Goal: Information Seeking & Learning: Learn about a topic

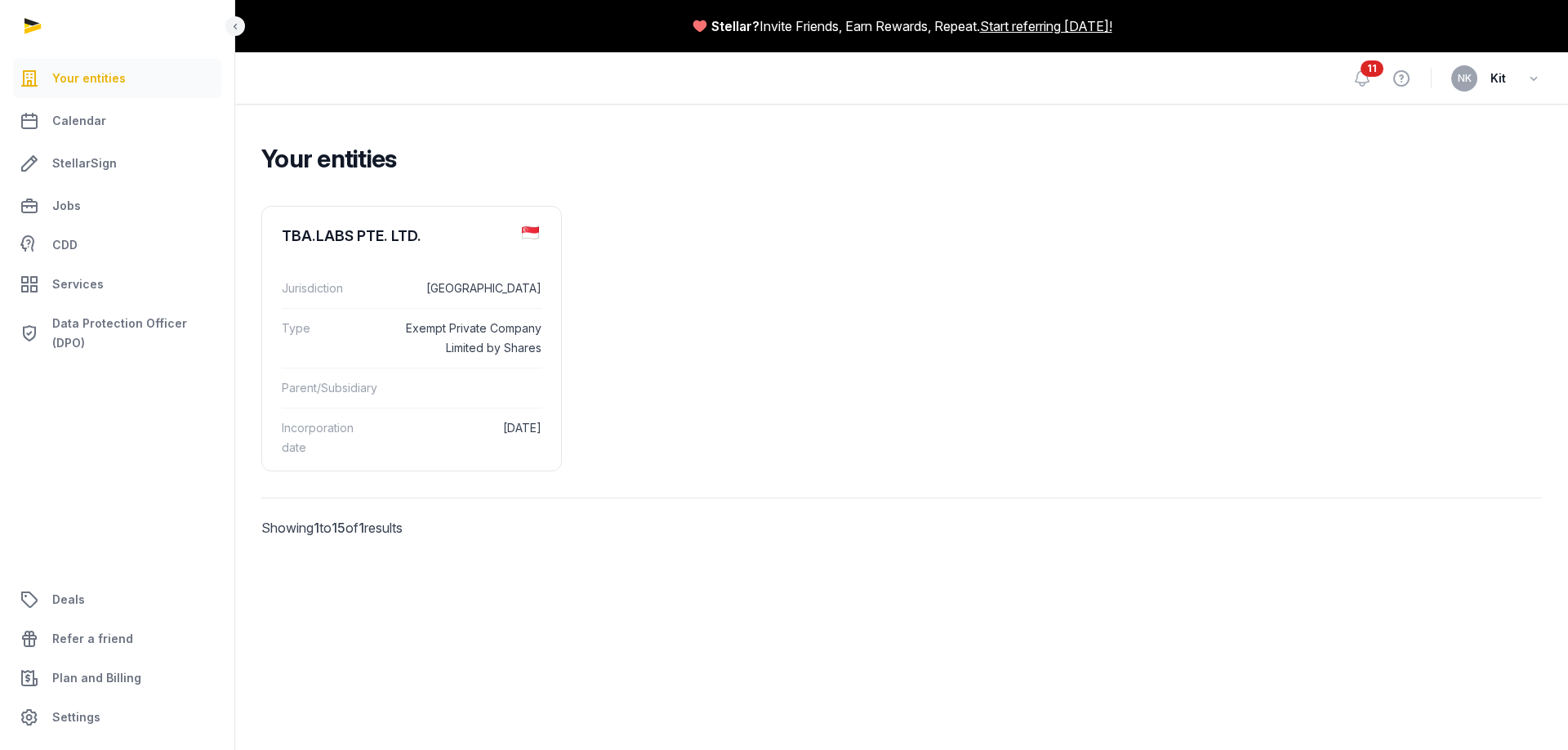
click at [879, 188] on div "Your entities TBA.LABS PTE. LTD. Jurisdiction Singapore Type Exempt Private Com…" at bounding box center [902, 364] width 1333 height 440
click at [438, 283] on dd "[GEOGRAPHIC_DATA]" at bounding box center [468, 289] width 148 height 20
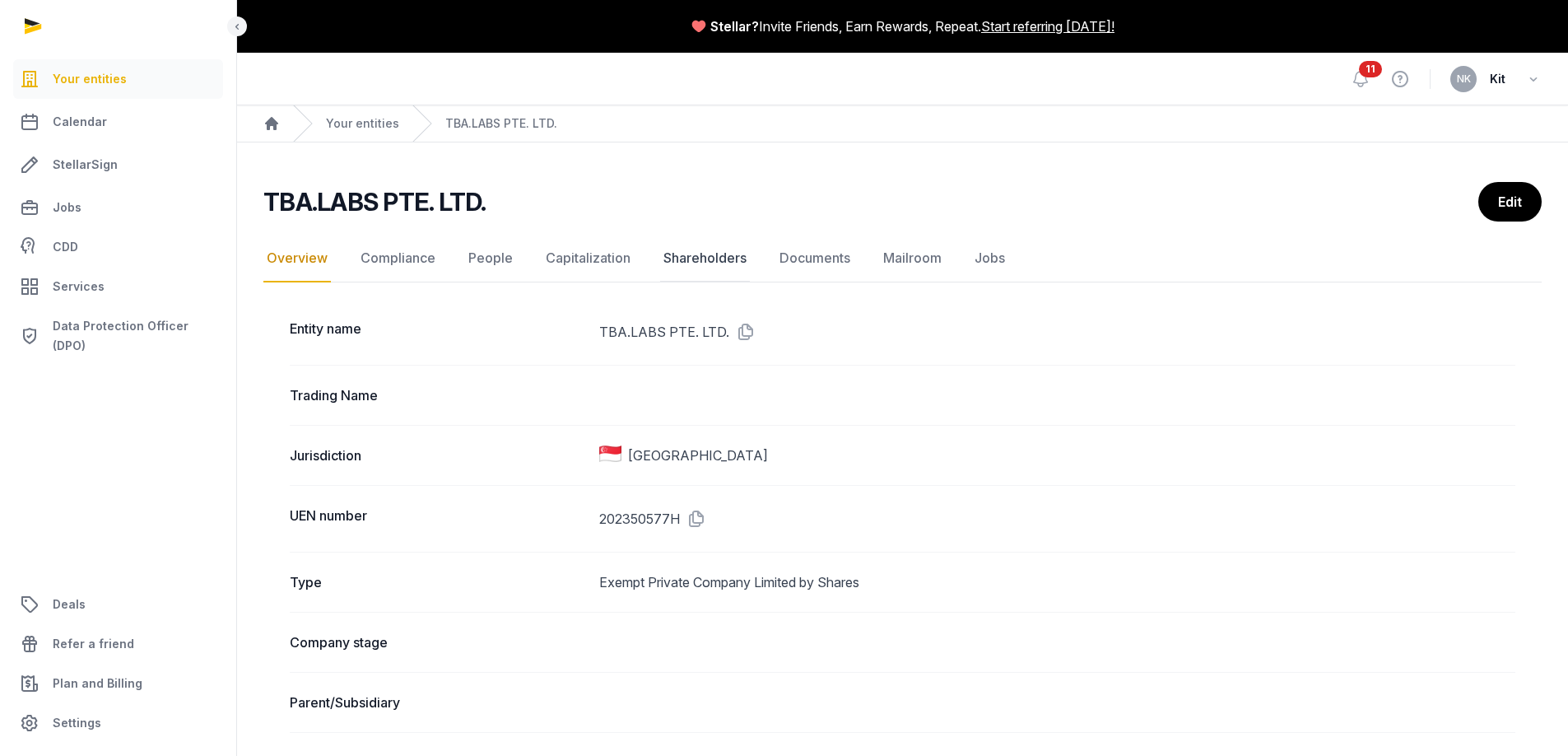
click at [734, 263] on link "Shareholders" at bounding box center [705, 258] width 89 height 48
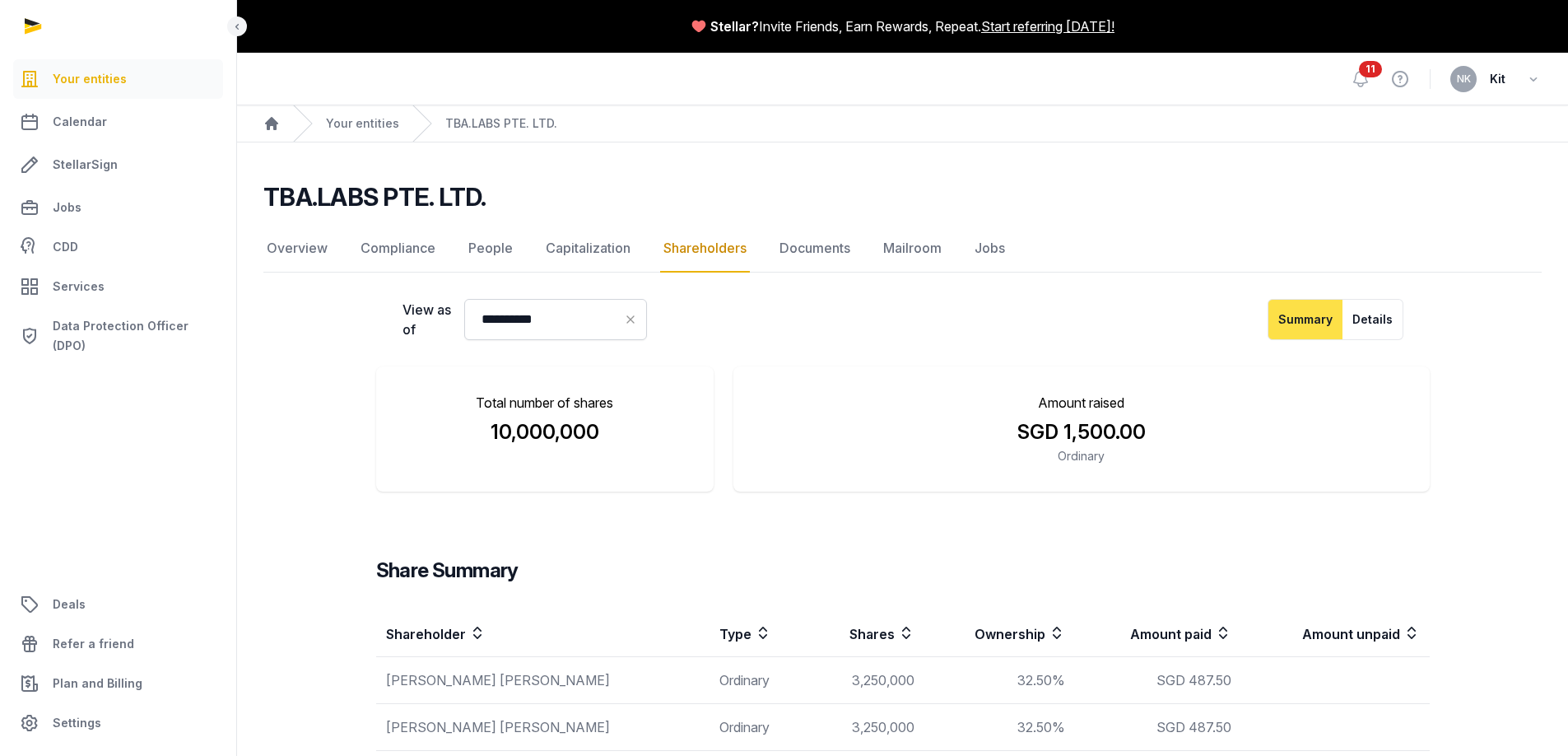
scroll to position [124, 0]
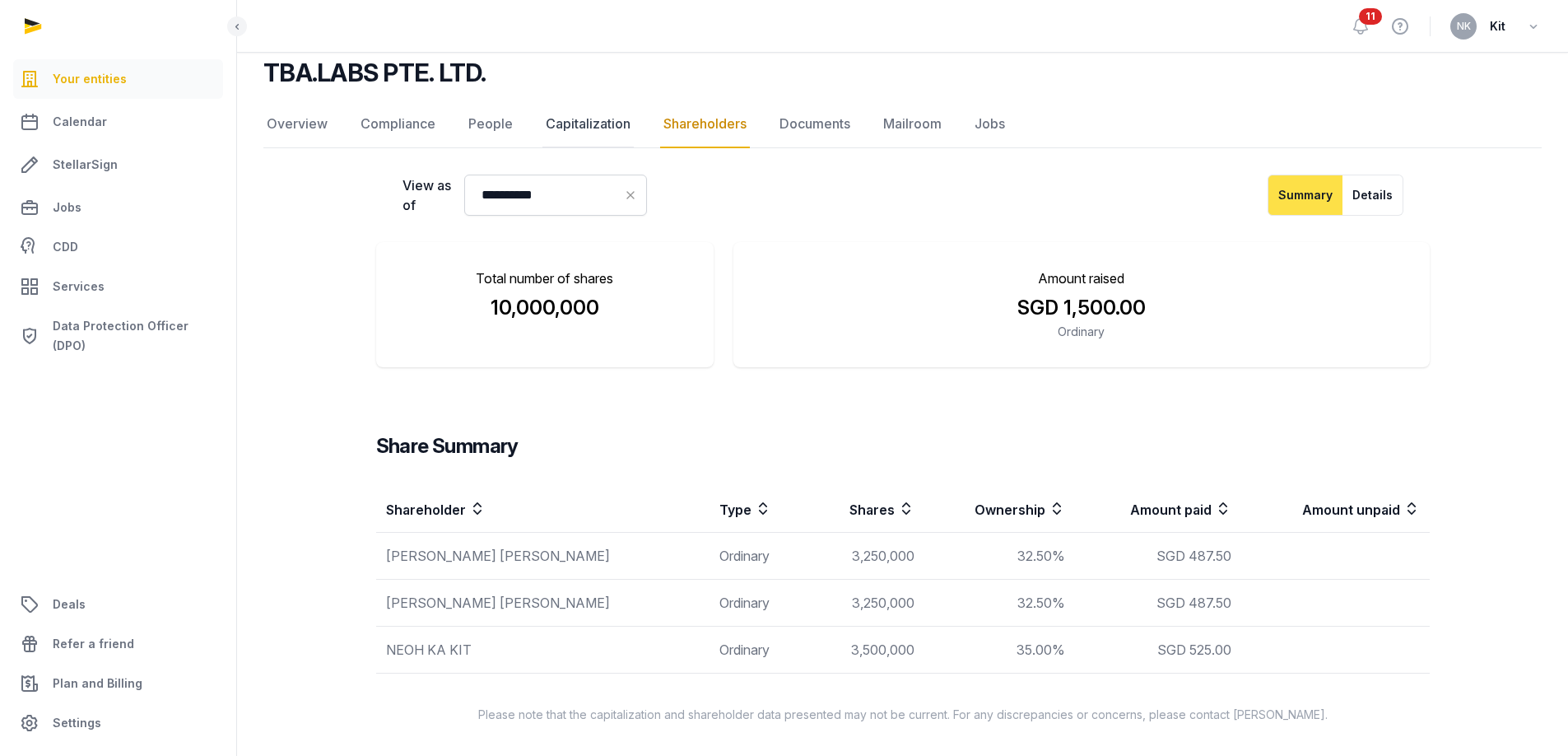
click at [611, 127] on link "Capitalization" at bounding box center [588, 124] width 91 height 48
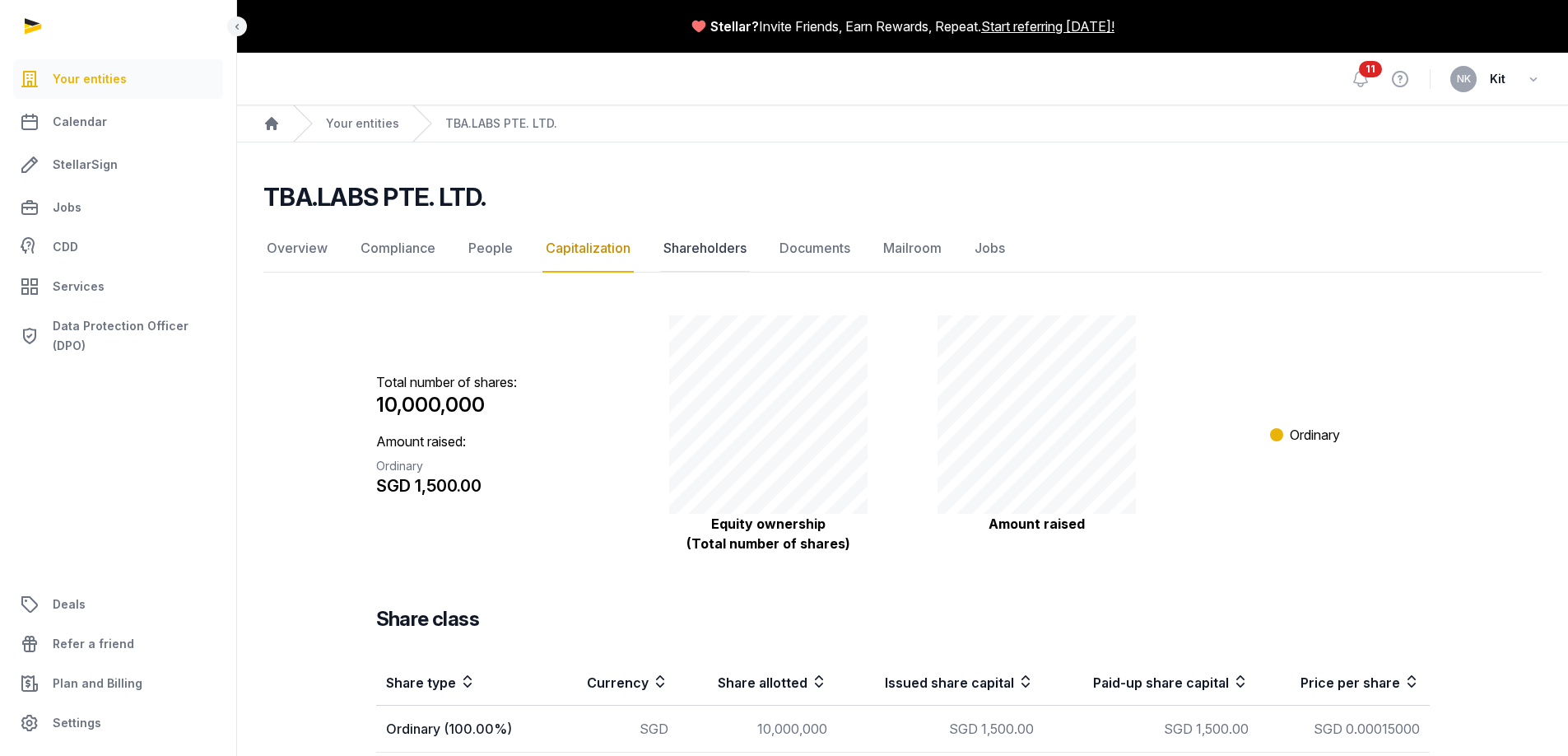
click at [669, 247] on link "Shareholders" at bounding box center [705, 248] width 89 height 48
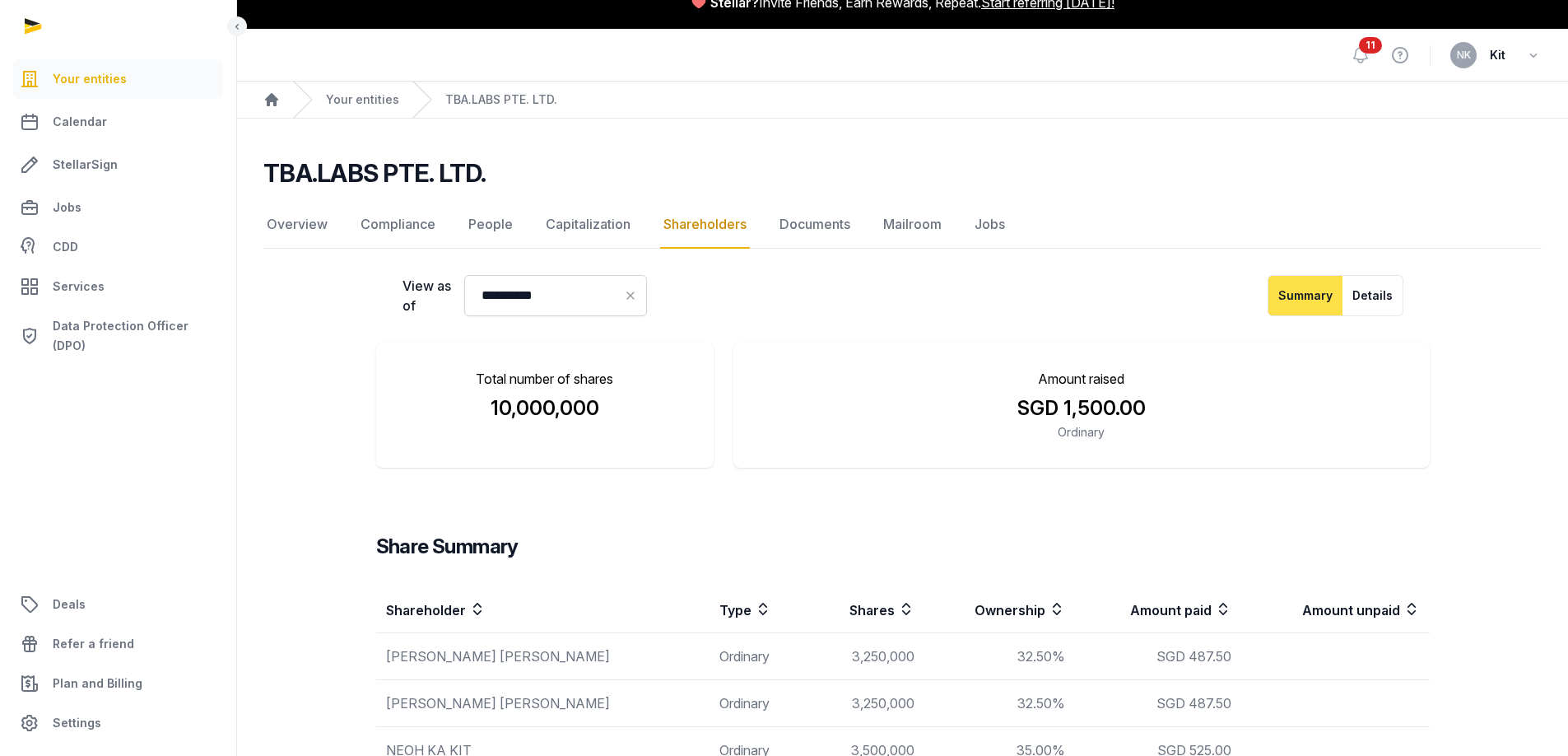
scroll to position [26, 0]
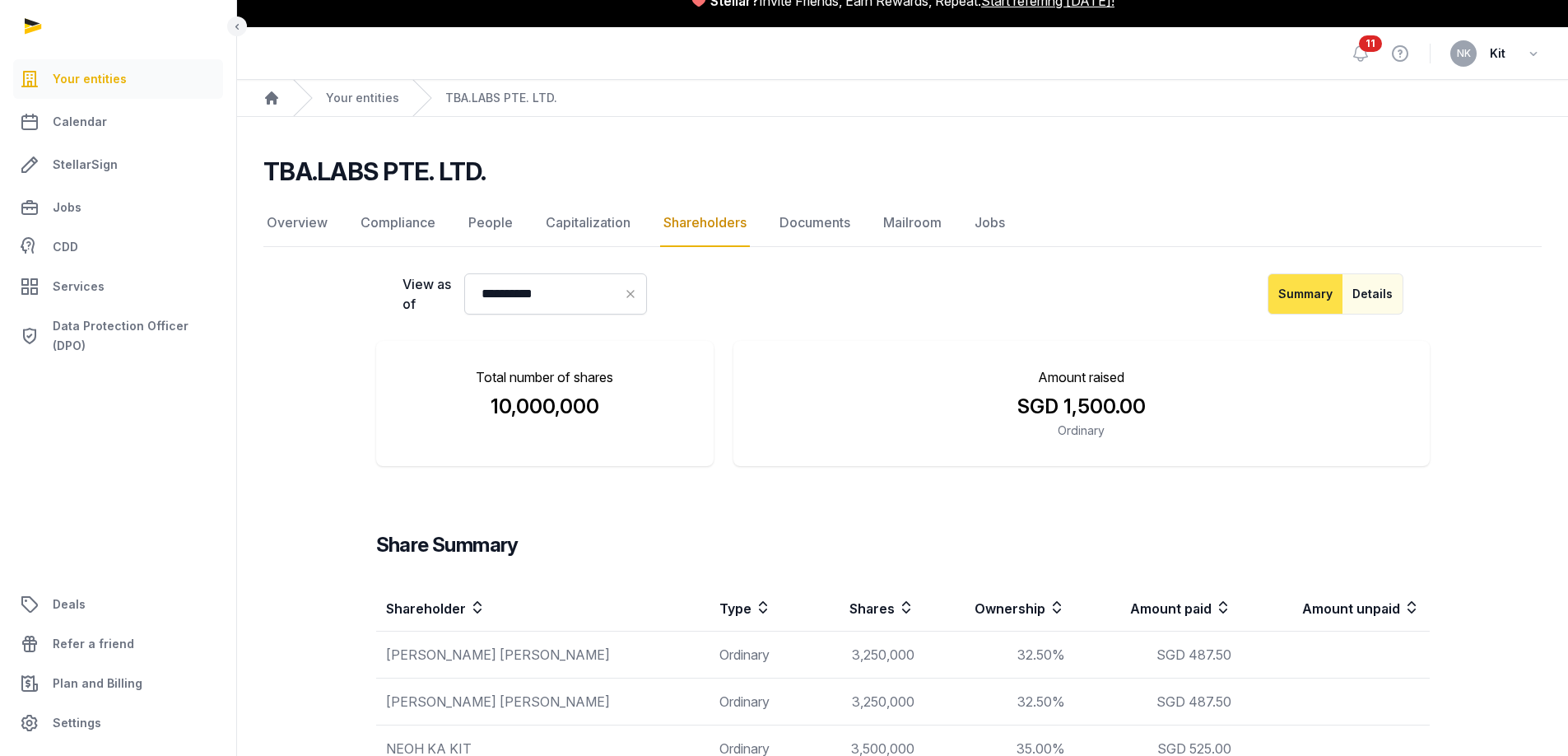
click at [1392, 296] on button "Details" at bounding box center [1372, 293] width 61 height 41
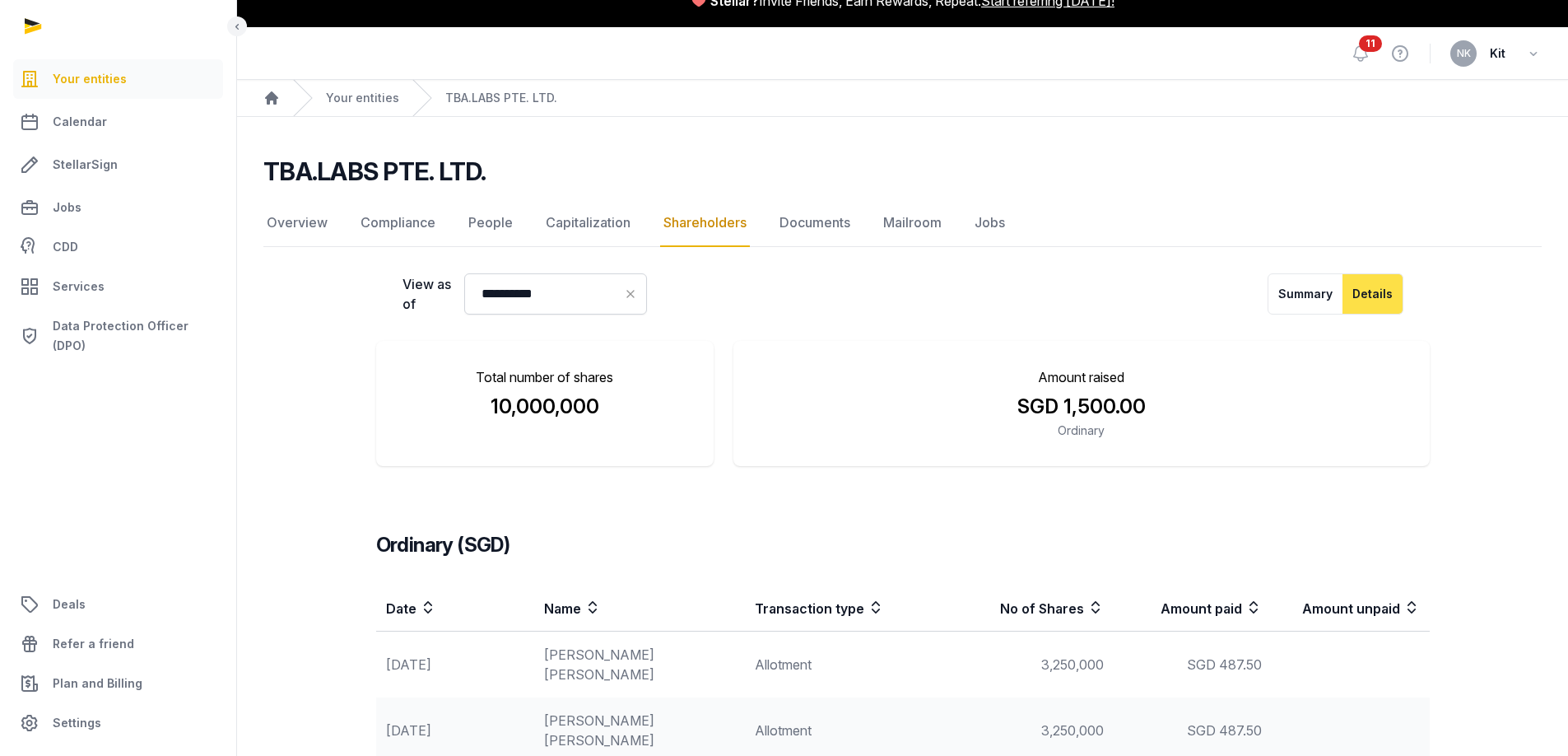
scroll to position [122, 0]
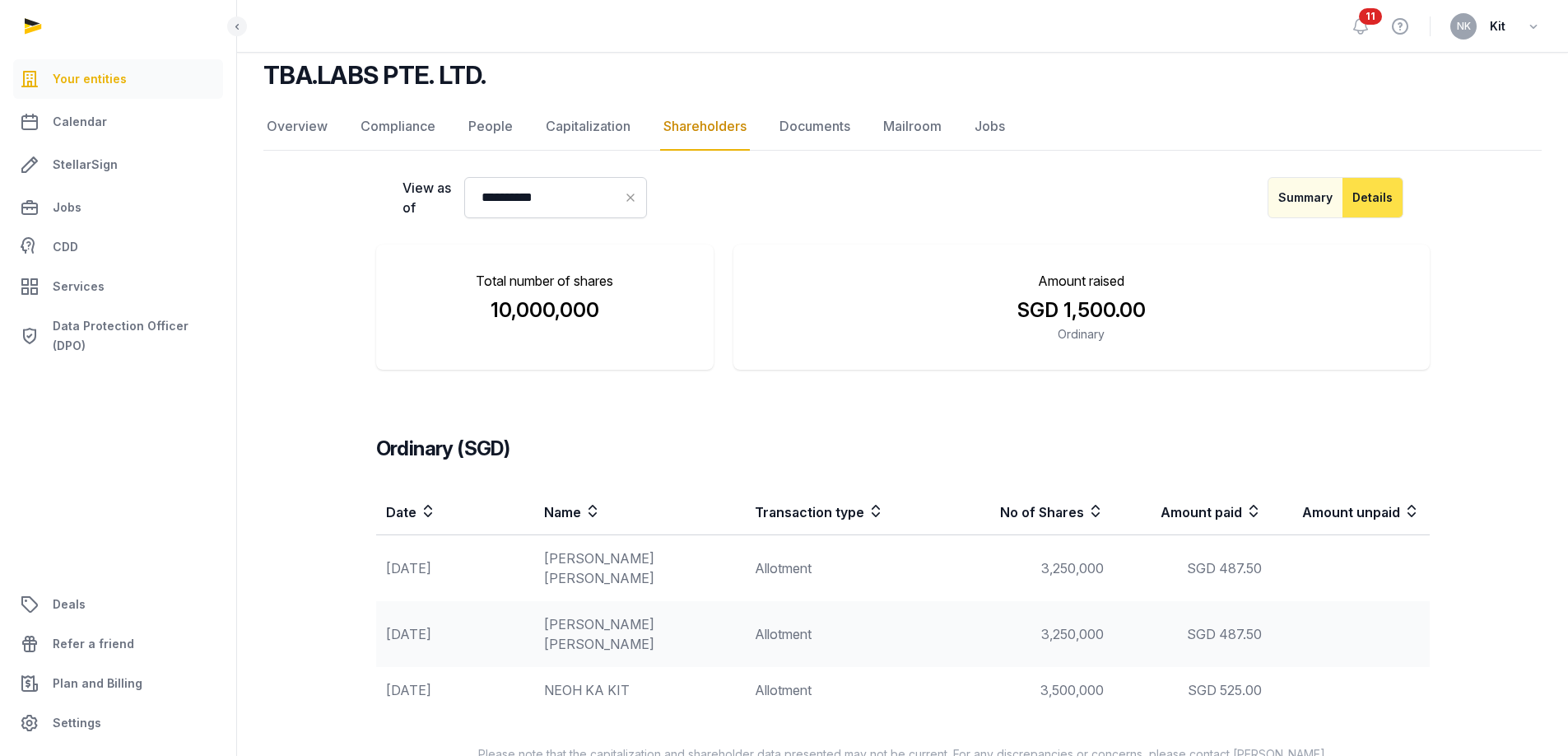
click at [1333, 194] on button "Summary" at bounding box center [1305, 197] width 75 height 41
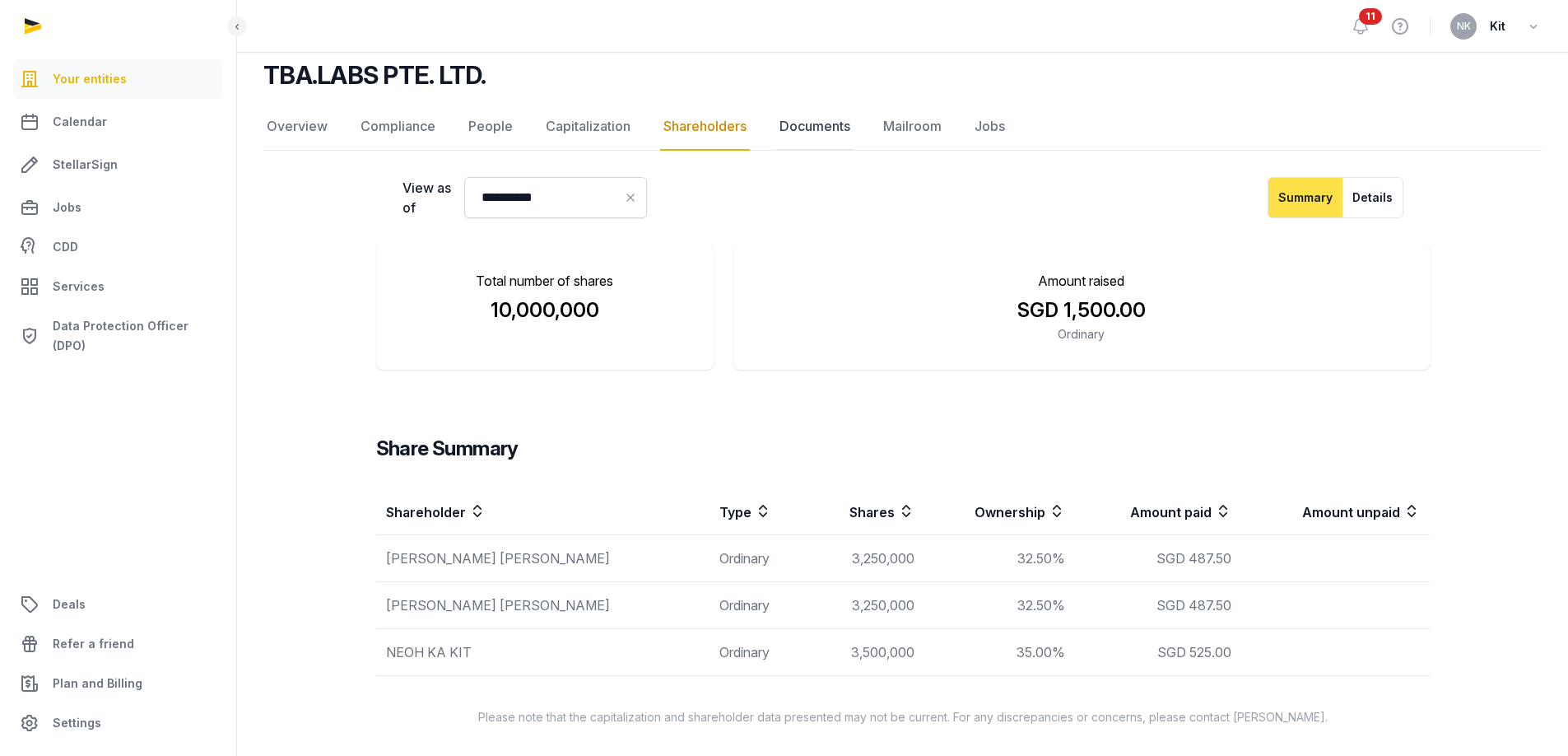
click at [793, 130] on link "Documents" at bounding box center [815, 127] width 77 height 48
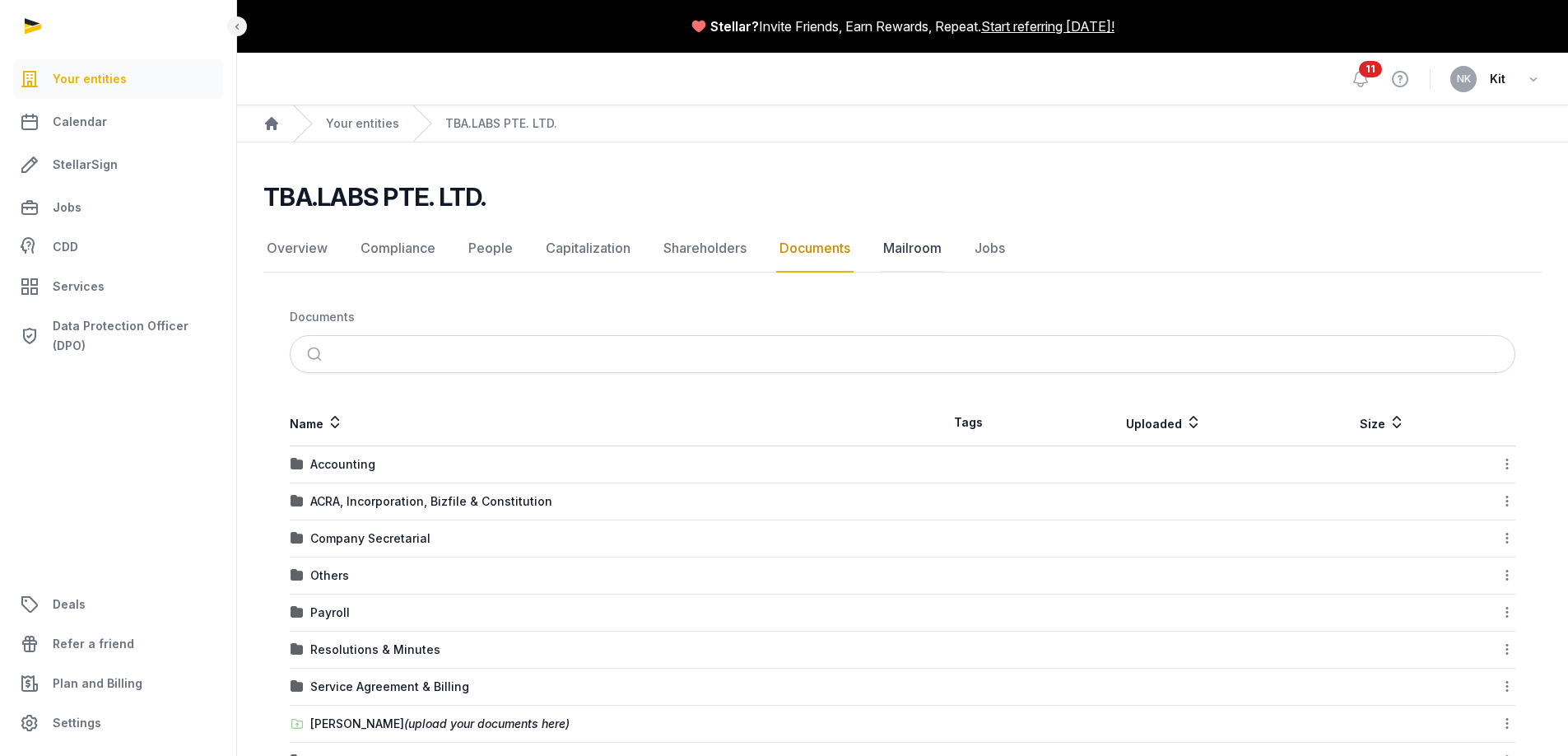
click at [921, 245] on link "Mailroom" at bounding box center [912, 248] width 65 height 48
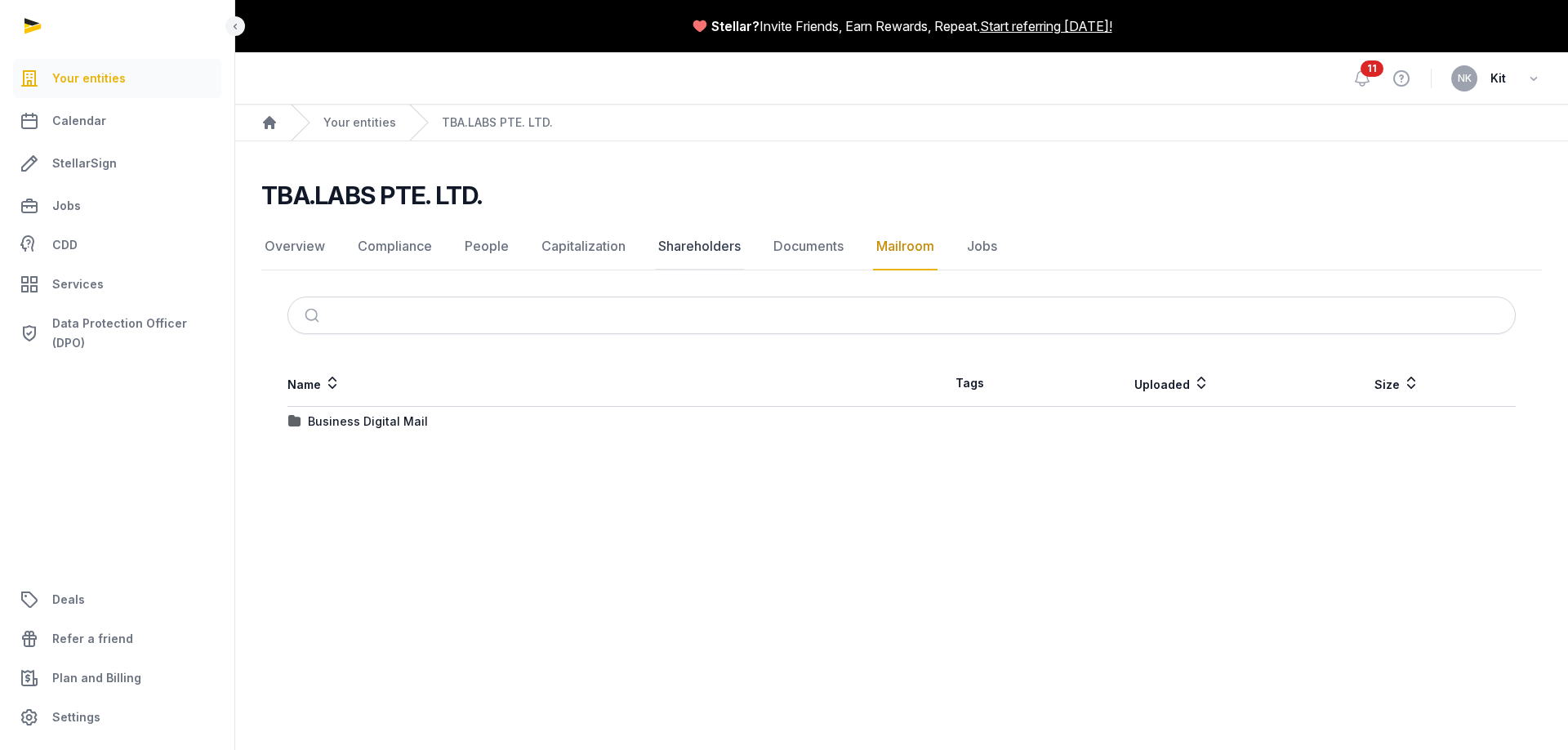
click at [685, 244] on link "Shareholders" at bounding box center [700, 246] width 89 height 47
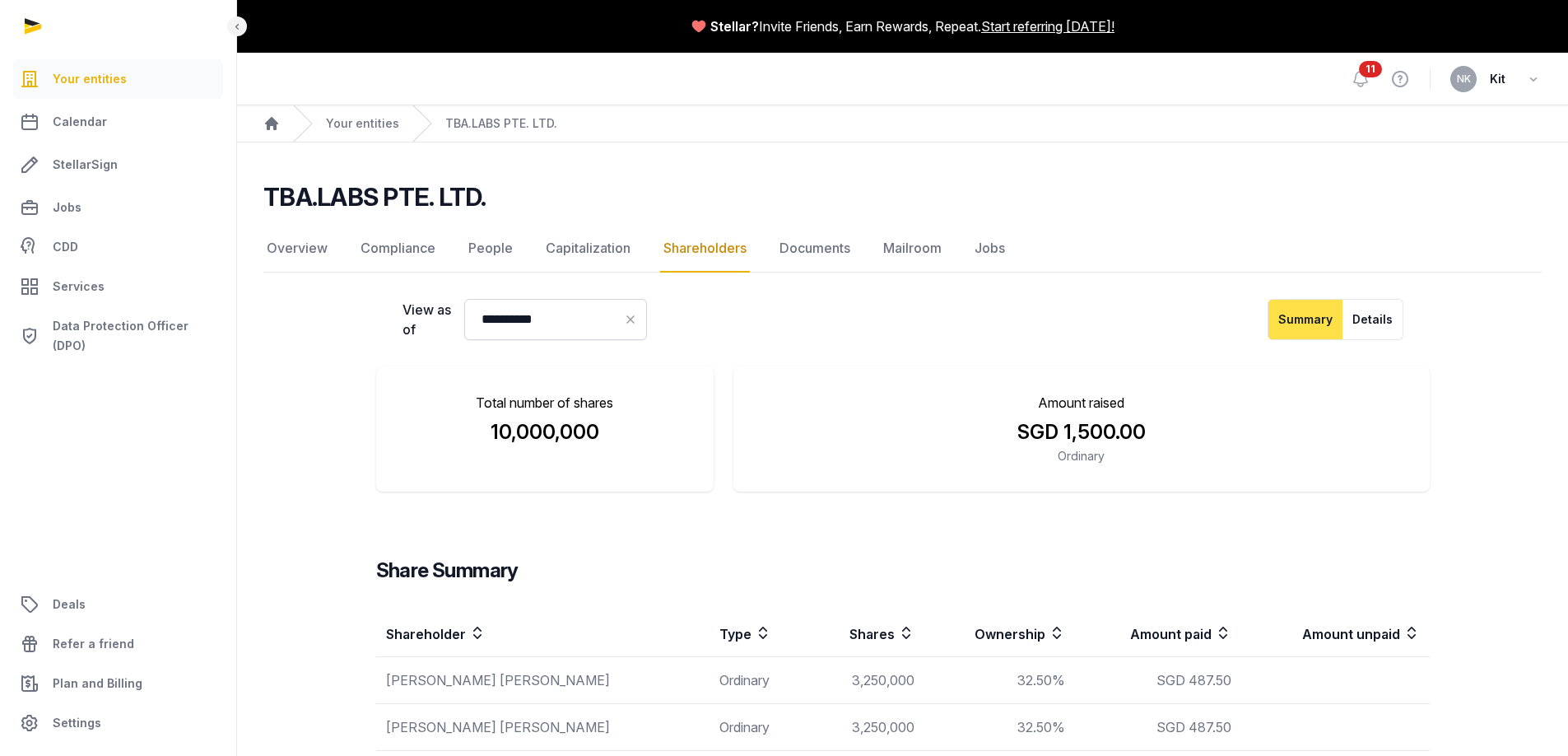
scroll to position [124, 0]
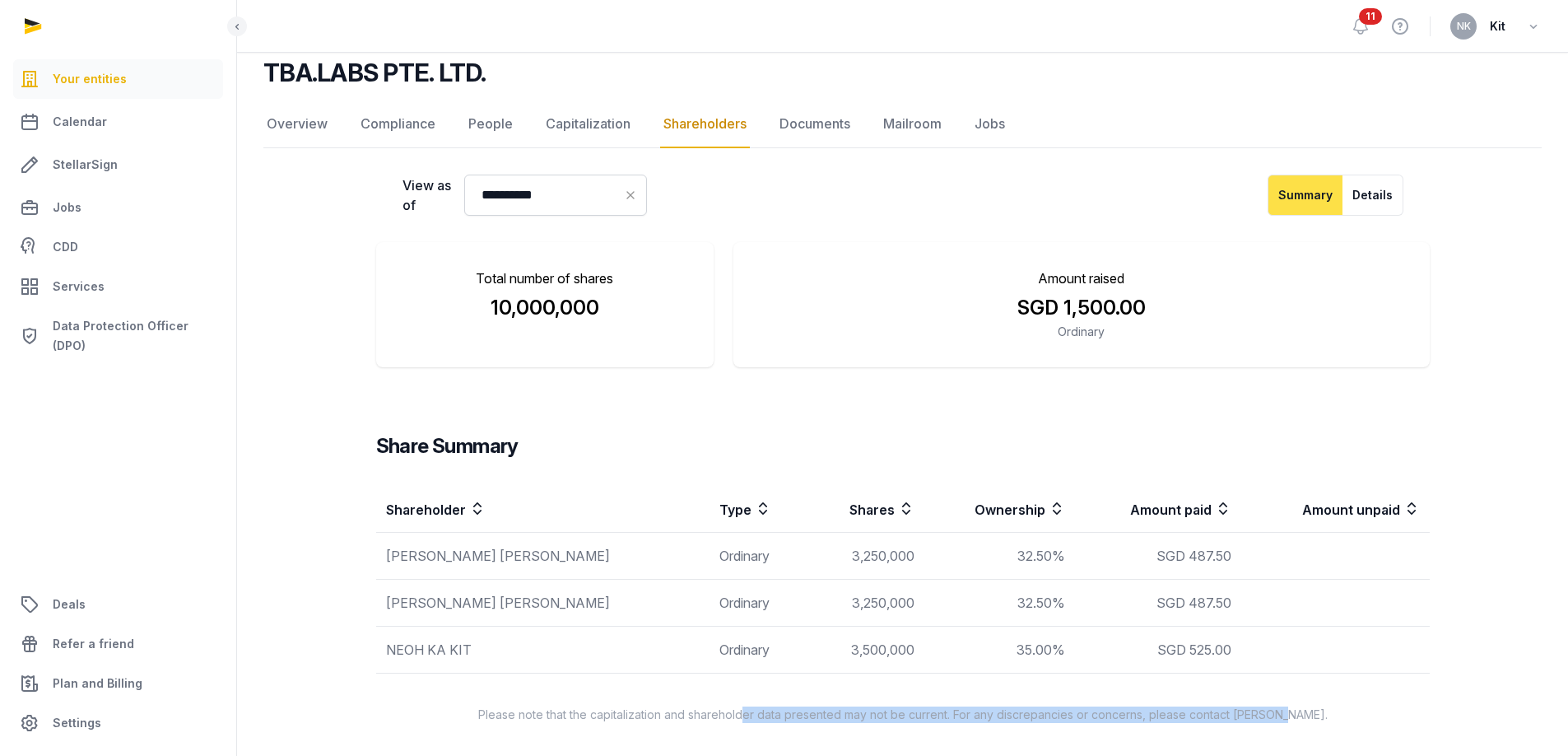
drag, startPoint x: 775, startPoint y: 709, endPoint x: 1400, endPoint y: 721, distance: 625.1
click at [1376, 729] on main "**********" at bounding box center [903, 386] width 1331 height 738
click at [1418, 715] on p "Please note that the capitalization and shareholder data presented may not be c…" at bounding box center [903, 714] width 1106 height 17
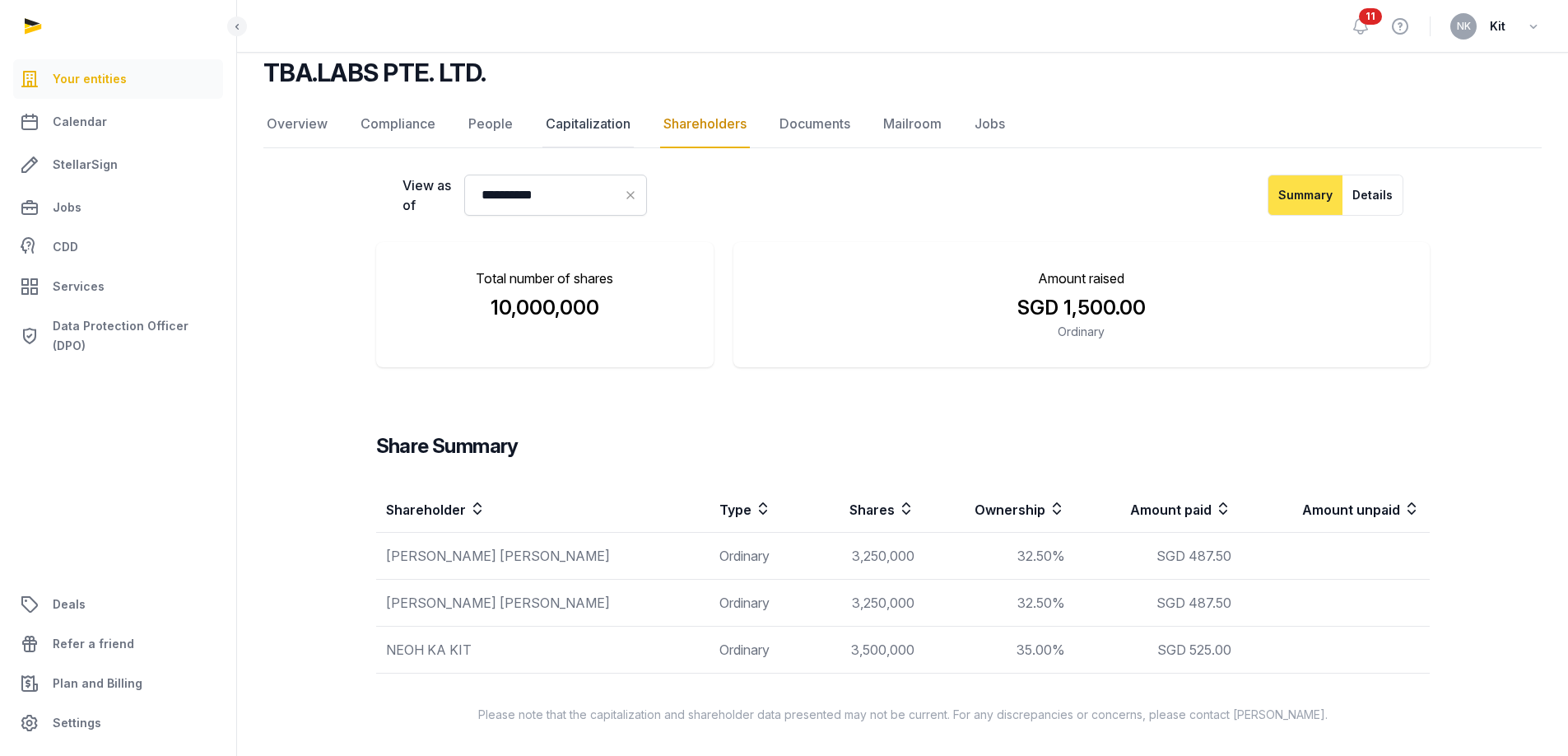
click at [580, 108] on link "Capitalization" at bounding box center [588, 124] width 91 height 48
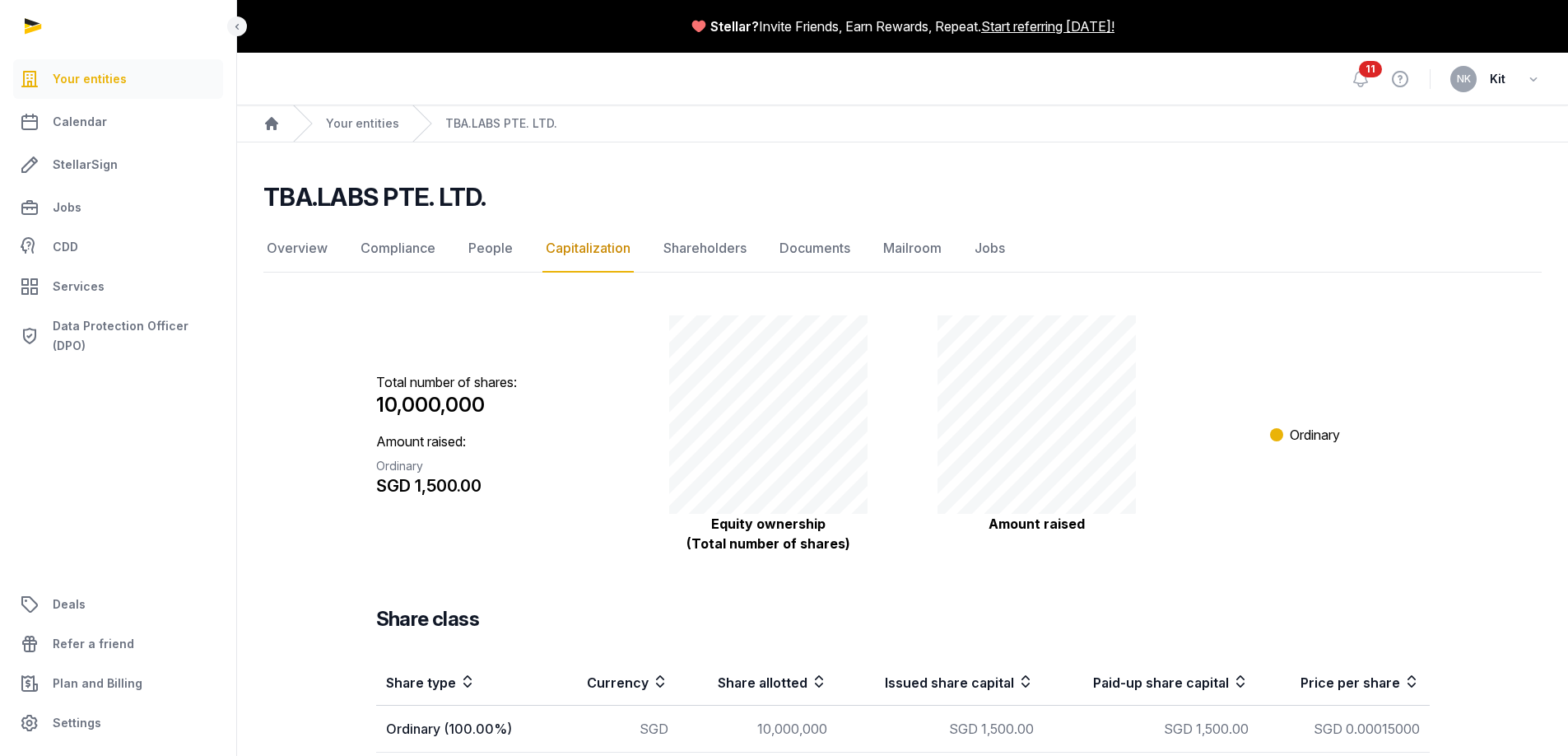
scroll to position [119, 0]
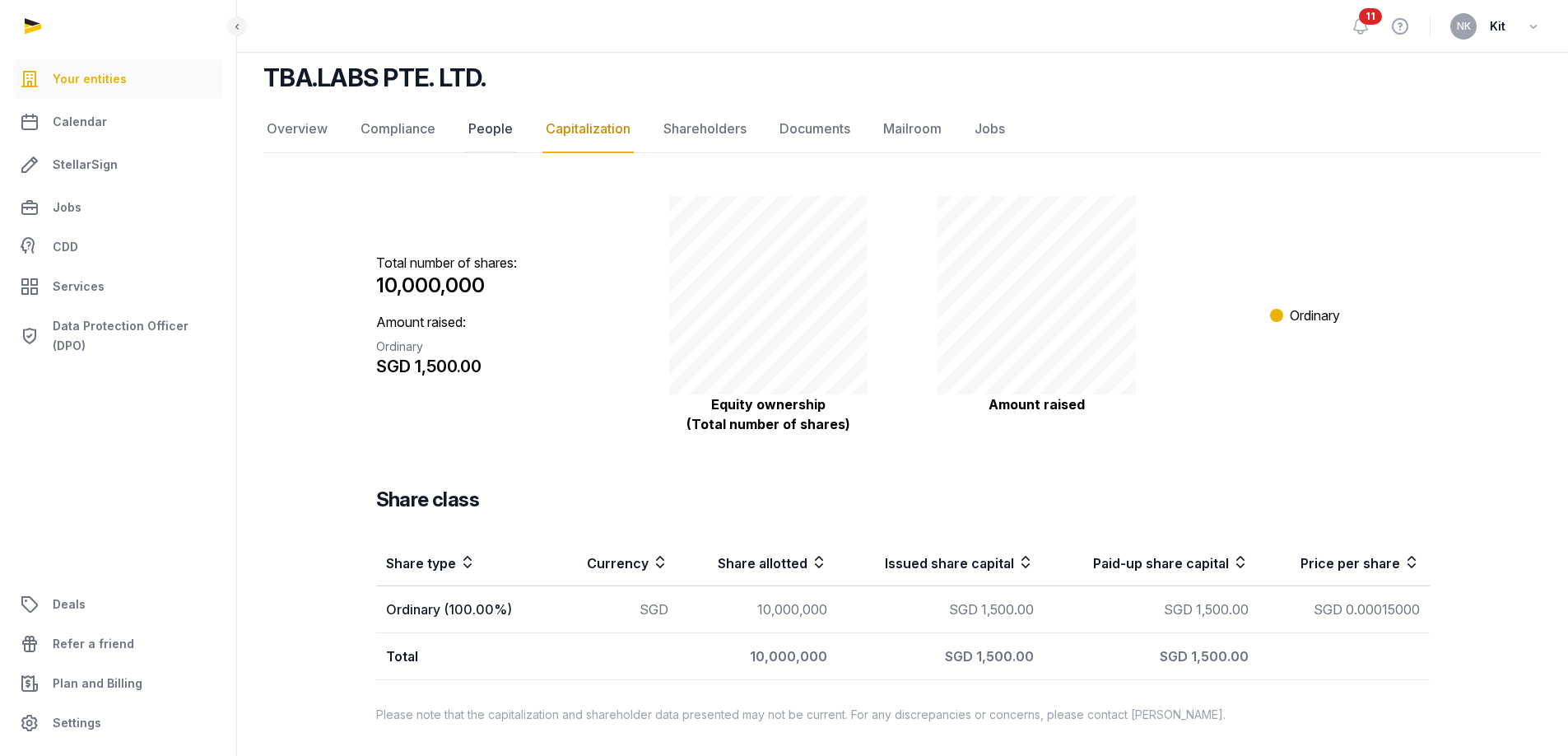
click at [492, 142] on link "People" at bounding box center [490, 129] width 51 height 48
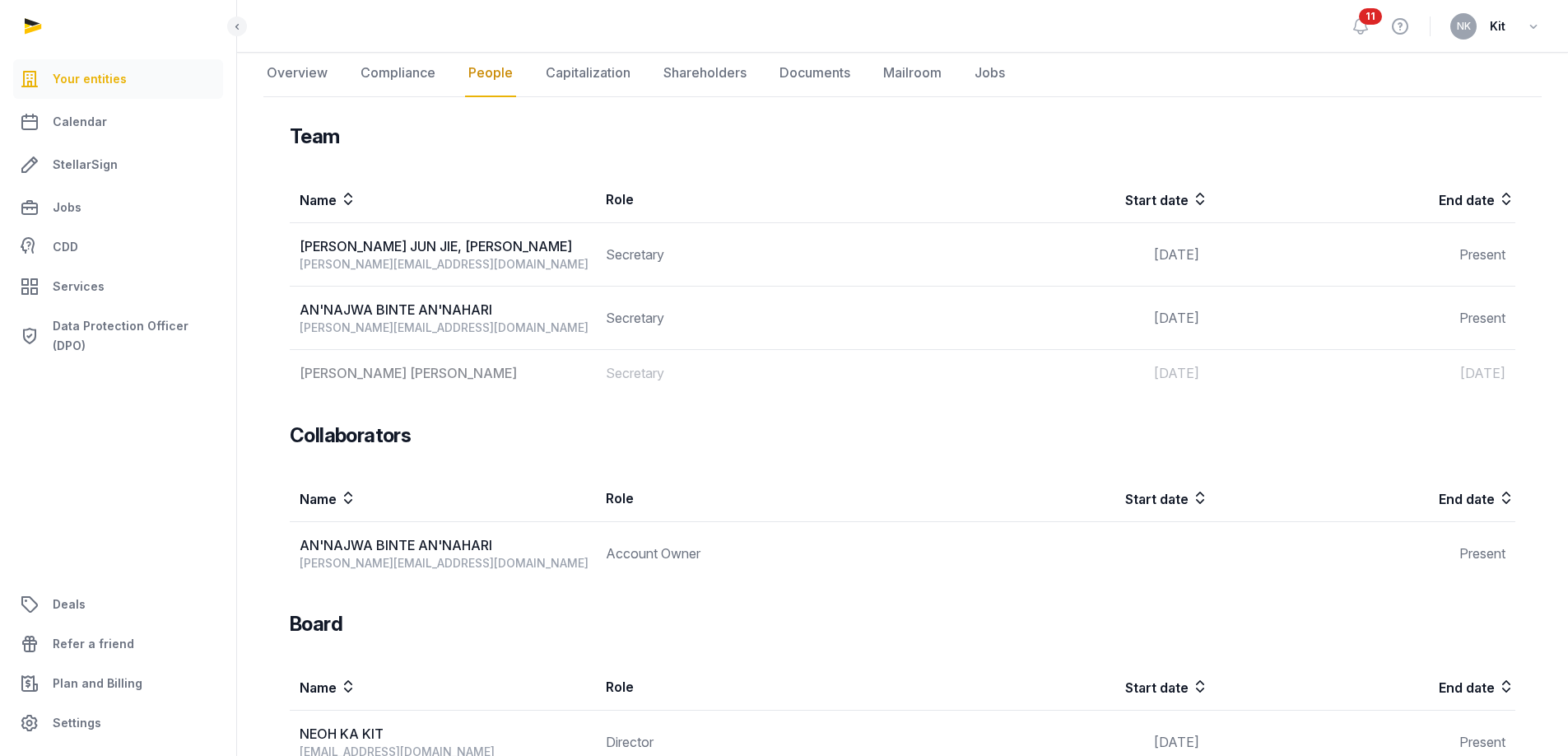
scroll to position [166, 0]
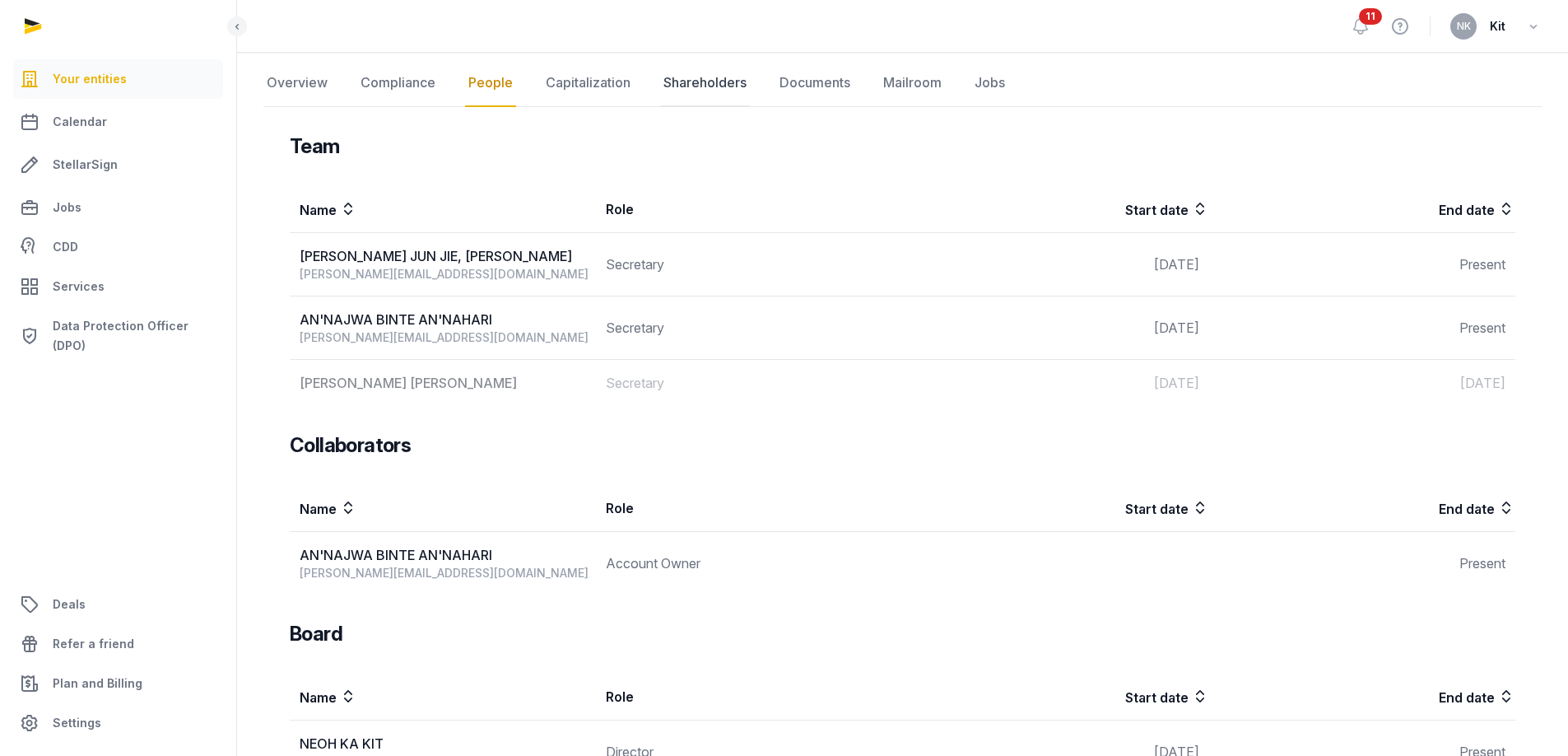
click at [709, 87] on link "Shareholders" at bounding box center [705, 83] width 89 height 48
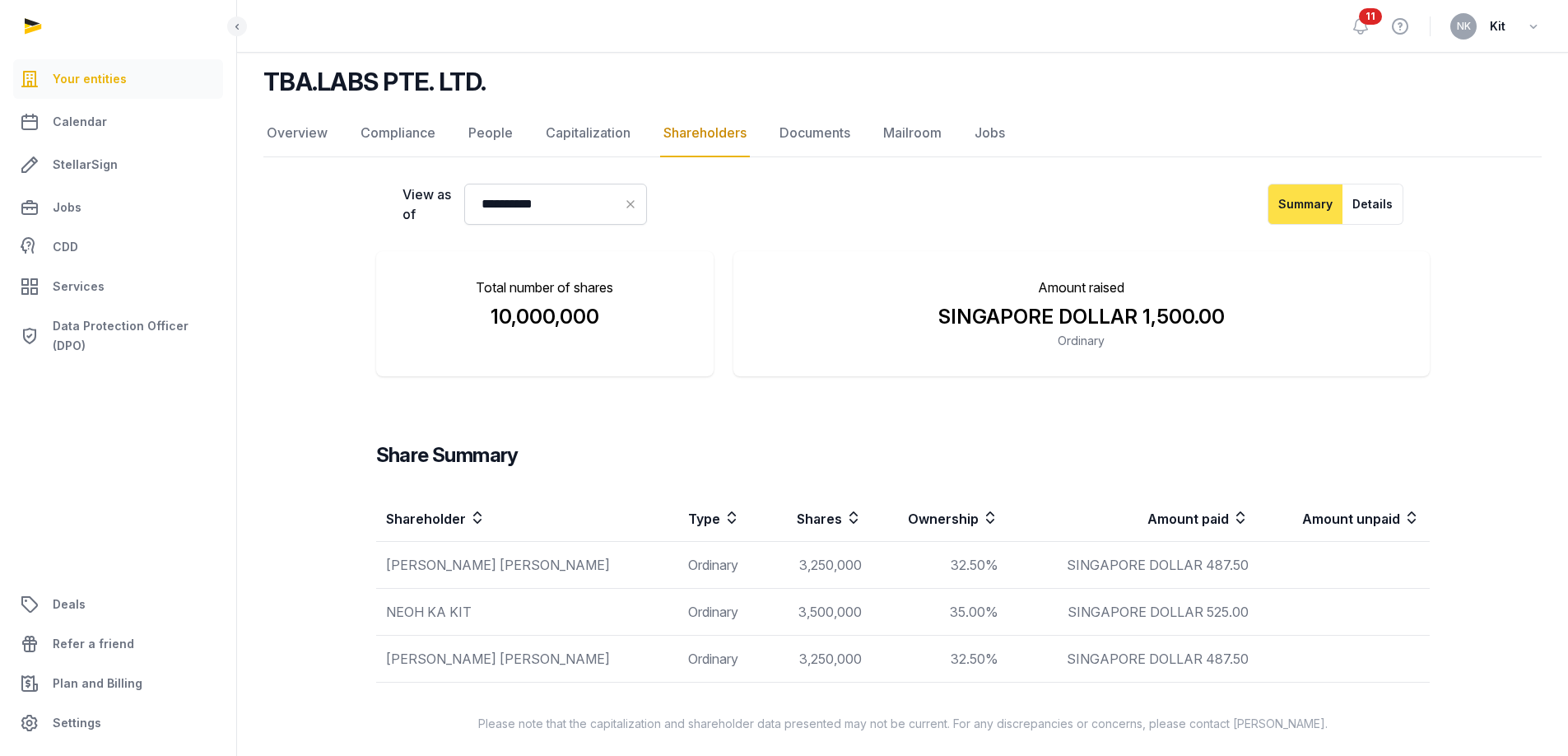
scroll to position [124, 0]
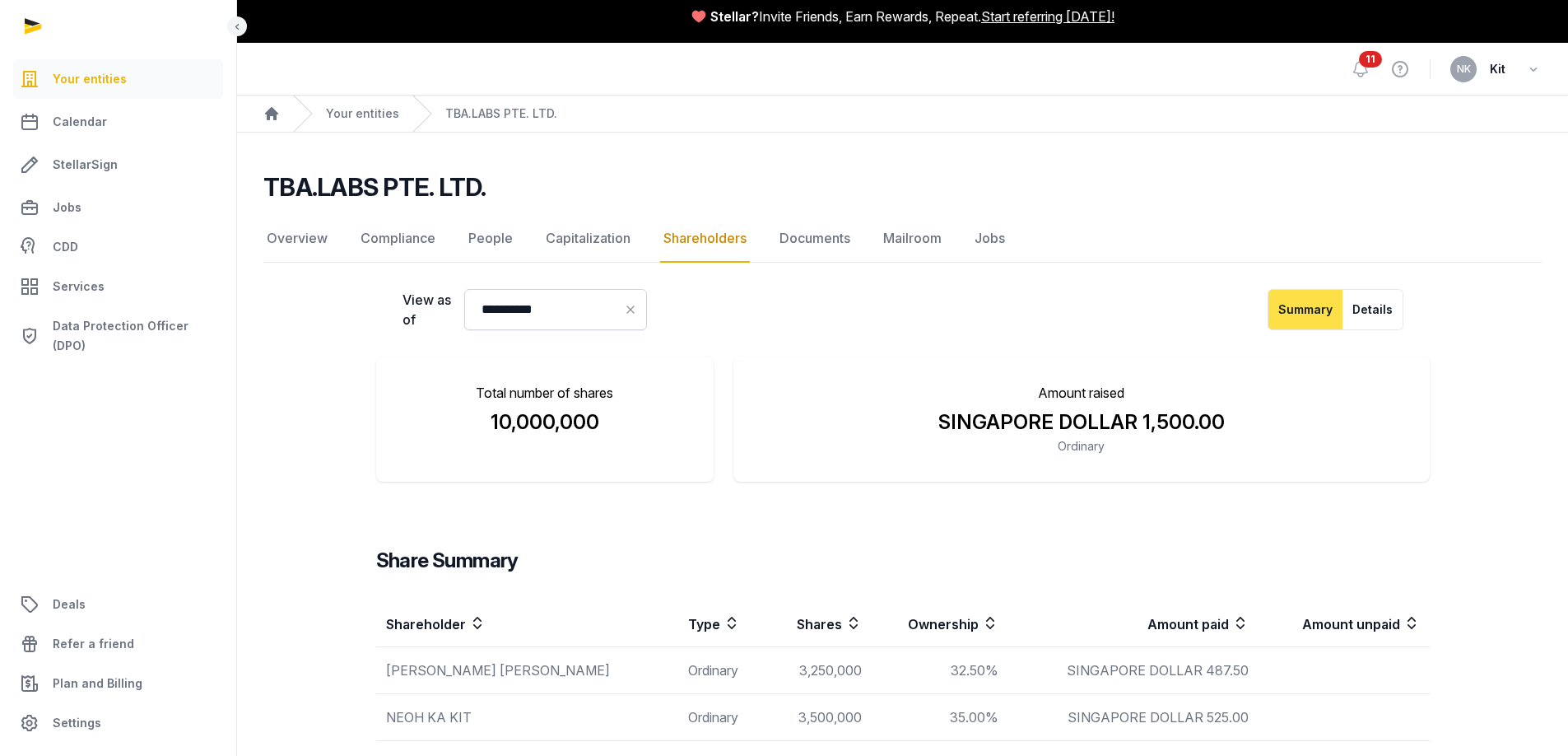
scroll to position [124, 0]
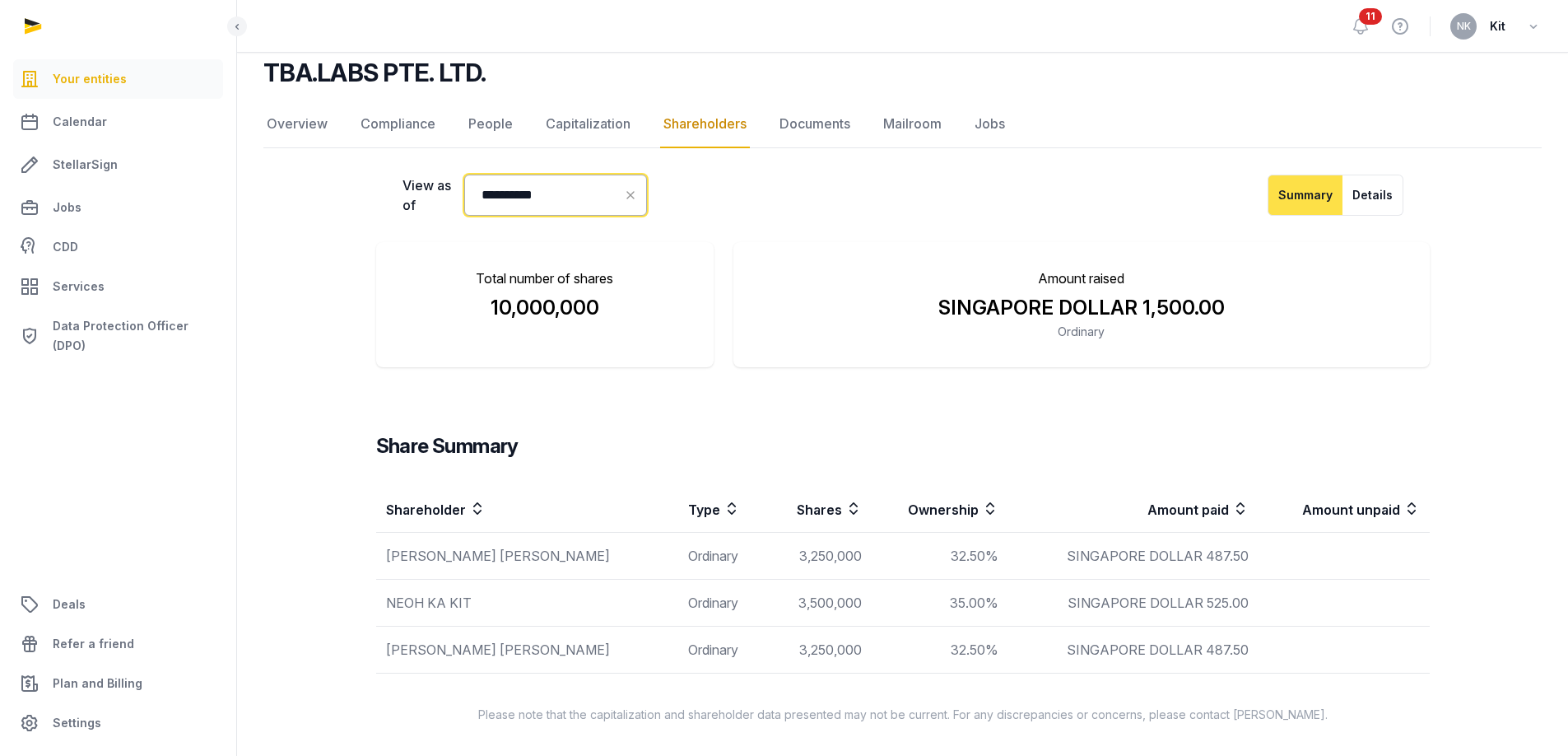
click at [647, 209] on input "**********" at bounding box center [555, 195] width 183 height 41
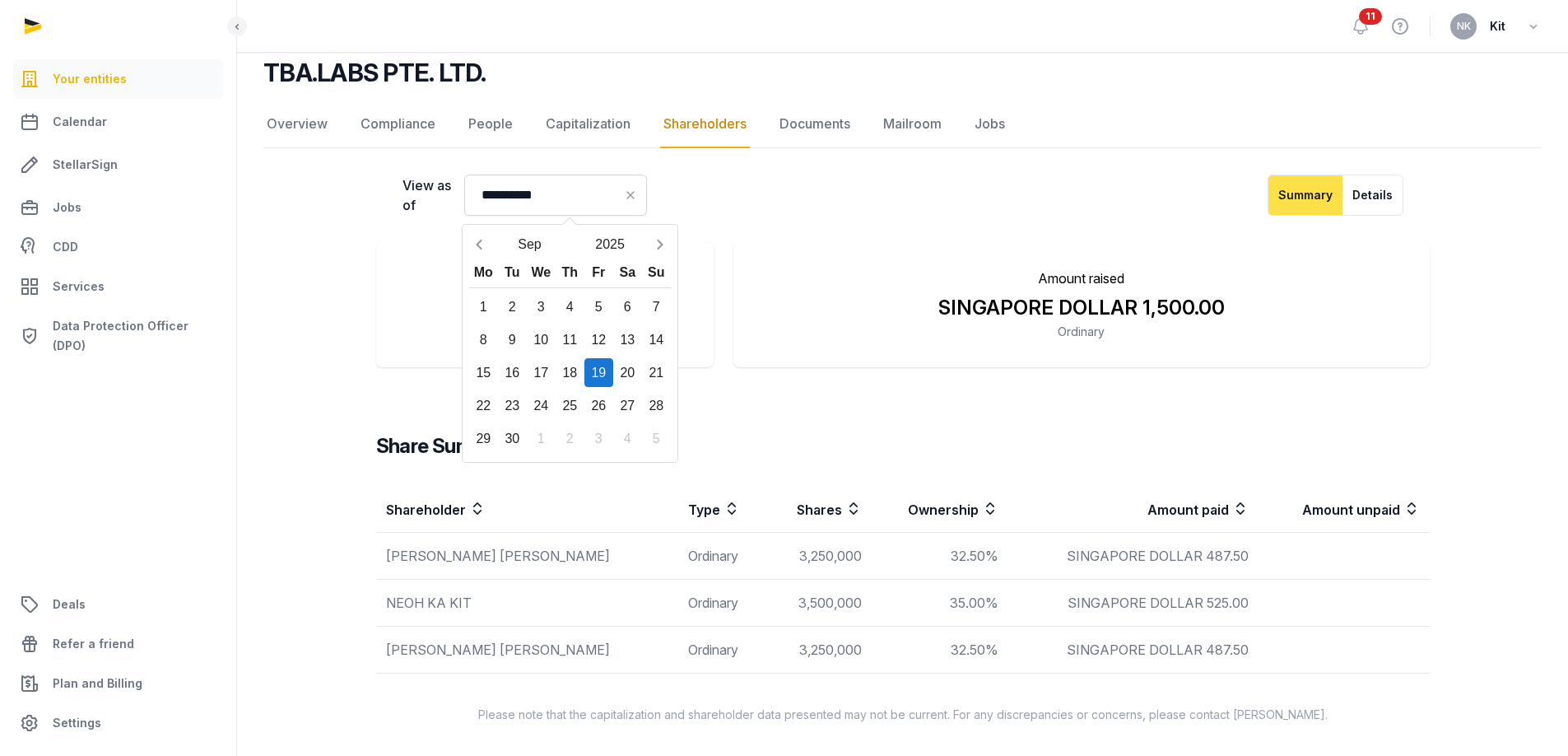
click at [603, 370] on div "19" at bounding box center [599, 373] width 29 height 29
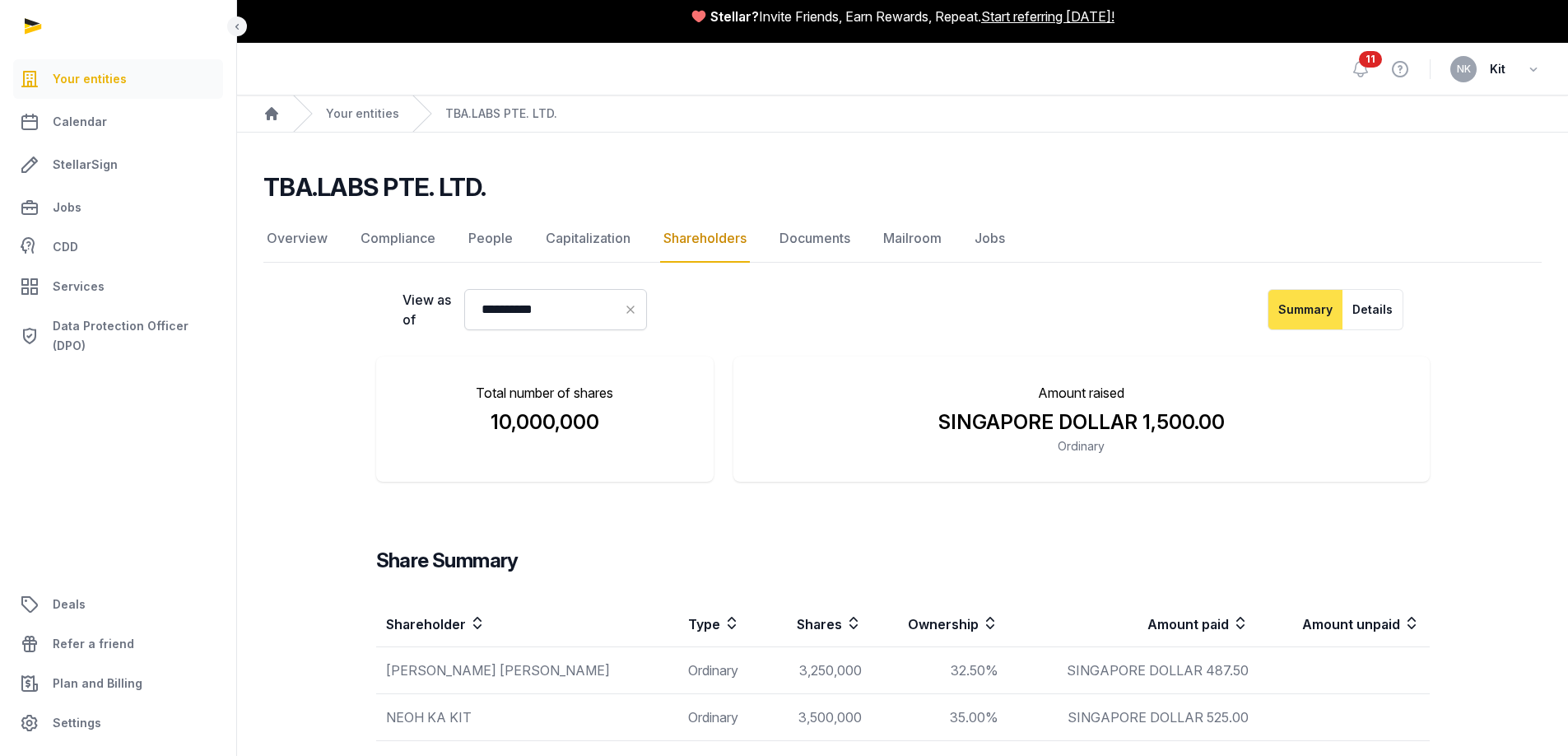
scroll to position [124, 0]
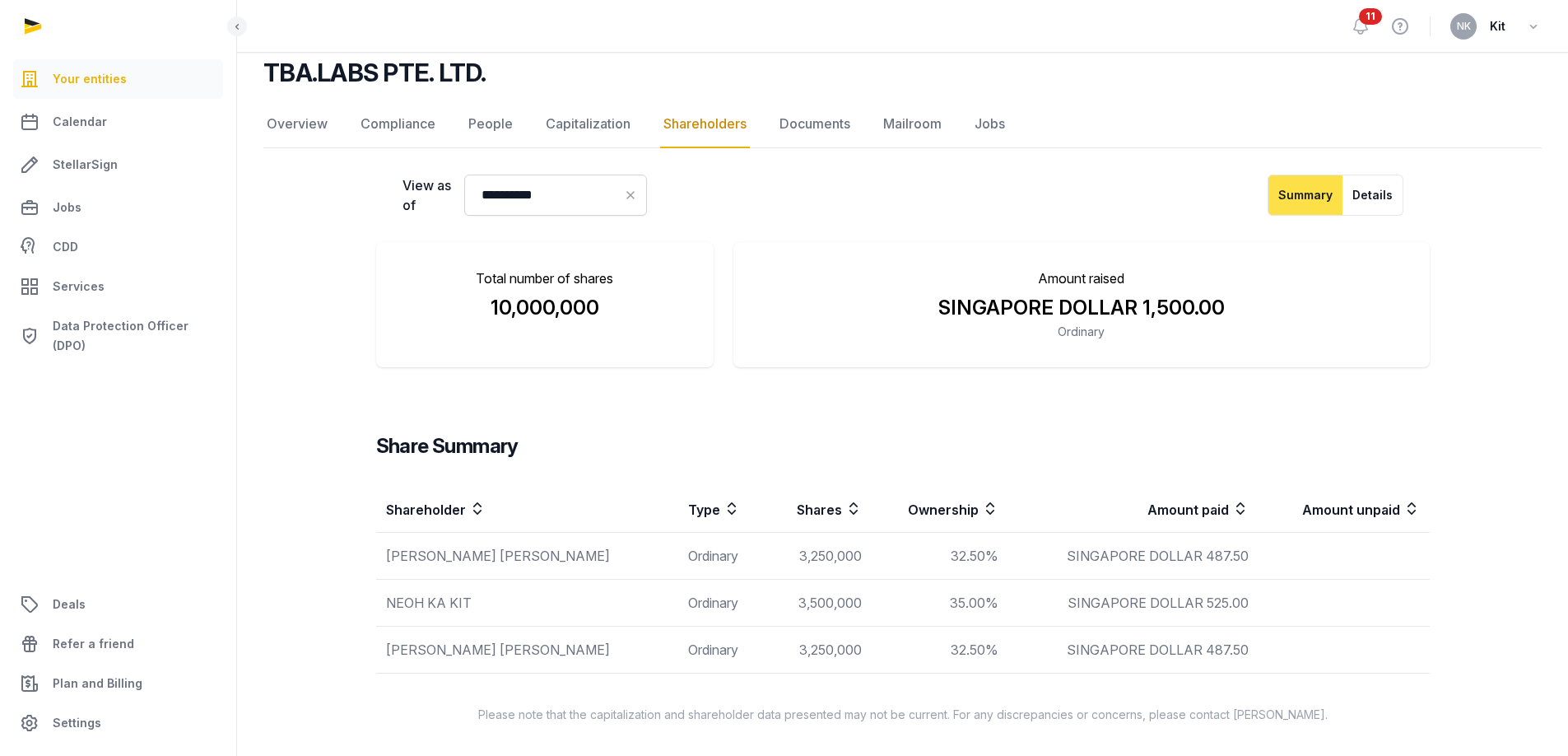
click at [703, 304] on li "Total number of shares 10,000,000" at bounding box center [545, 305] width 339 height 125
click at [1191, 378] on div "**********" at bounding box center [903, 449] width 1054 height 548
